Goal: Find contact information: Find contact information

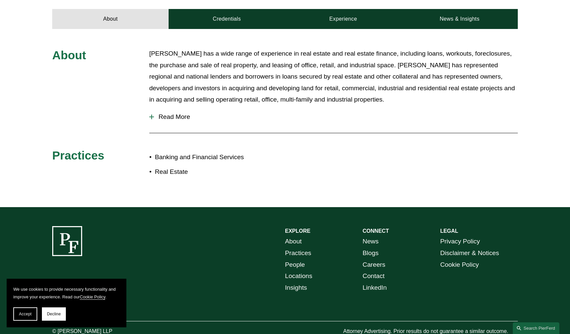
scroll to position [247, 0]
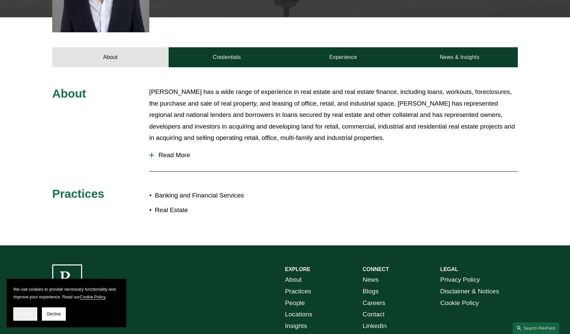
click at [24, 310] on button "Accept" at bounding box center [25, 313] width 24 height 13
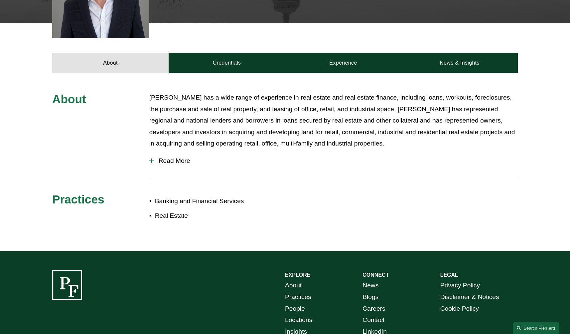
scroll to position [240, 0]
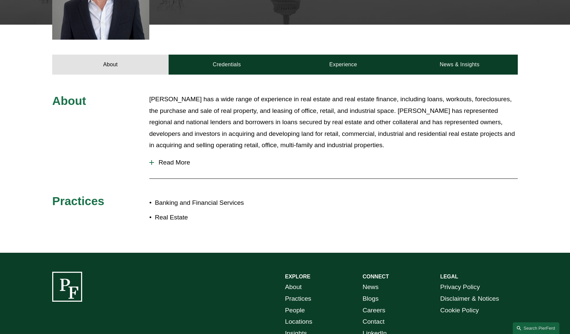
click at [176, 166] on button "Read More" at bounding box center [333, 162] width 368 height 17
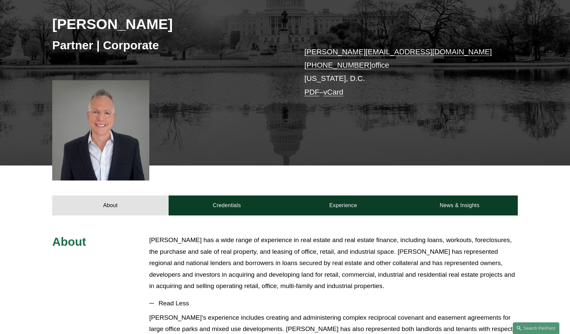
scroll to position [0, 0]
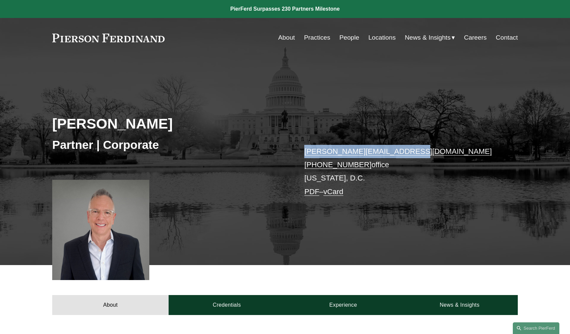
drag, startPoint x: 411, startPoint y: 153, endPoint x: 275, endPoint y: 152, distance: 135.7
click at [275, 152] on div "[PERSON_NAME] Partner | Corporate [PERSON_NAME][EMAIL_ADDRESS][DOMAIN_NAME] [PH…" at bounding box center [285, 169] width 570 height 190
copy div "[PERSON_NAME][EMAIL_ADDRESS][DOMAIN_NAME]"
click at [43, 227] on div "[PERSON_NAME] Partner | Corporate [PERSON_NAME][EMAIL_ADDRESS][DOMAIN_NAME] [PH…" at bounding box center [285, 169] width 570 height 190
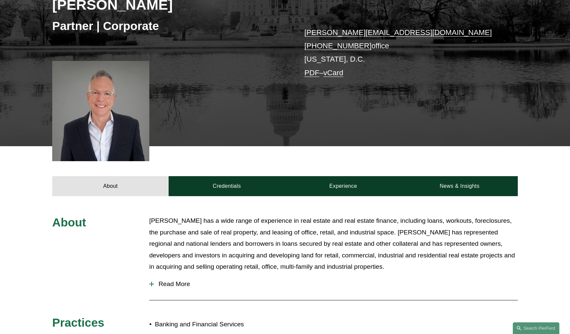
scroll to position [8, 0]
